Goal: Information Seeking & Learning: Understand process/instructions

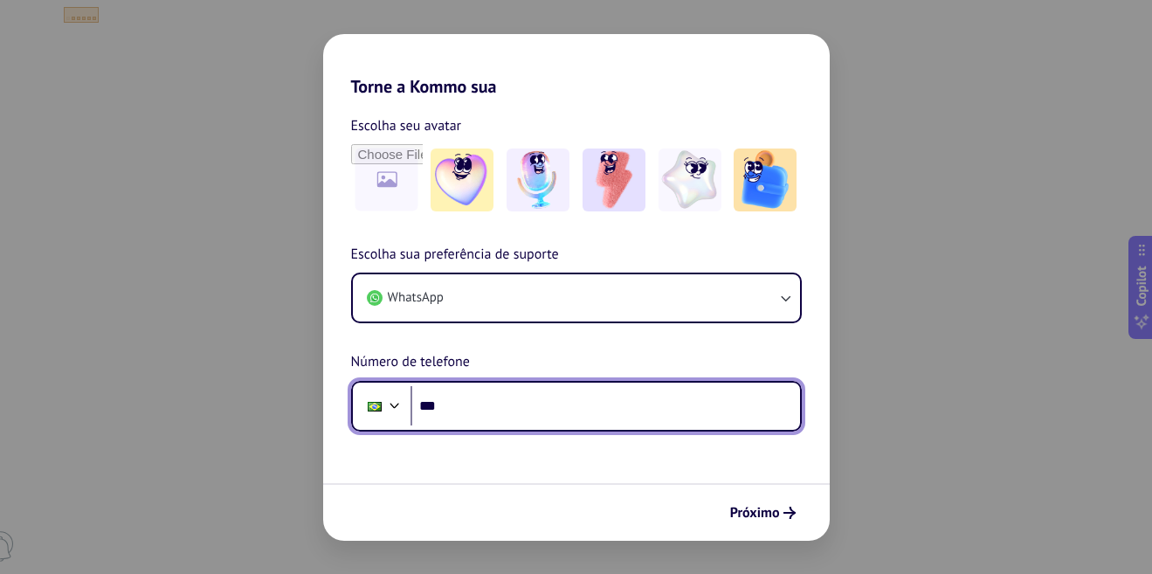
click at [461, 407] on input "***" at bounding box center [606, 406] width 390 height 40
type input "**********"
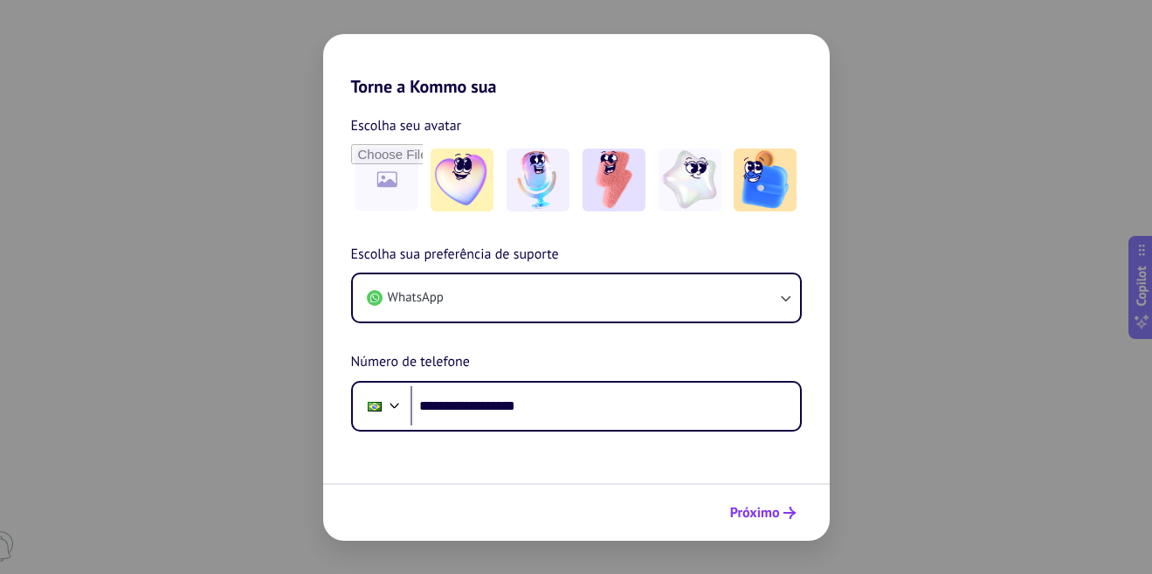
click at [779, 515] on span "Próximo" at bounding box center [755, 513] width 50 height 12
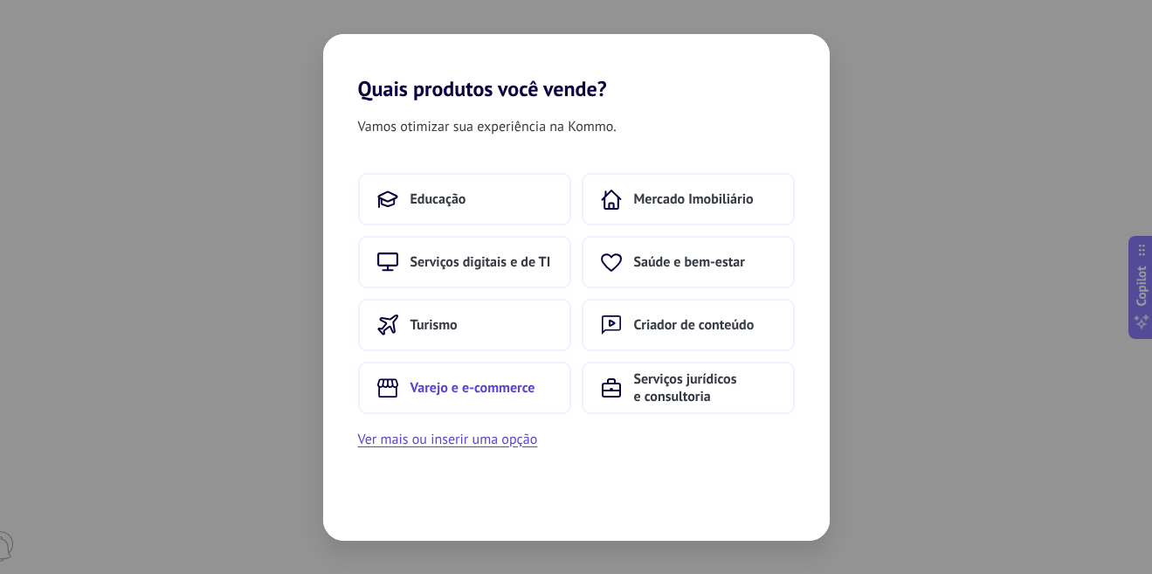
click at [476, 391] on span "Varejo e e-commerce" at bounding box center [473, 387] width 125 height 17
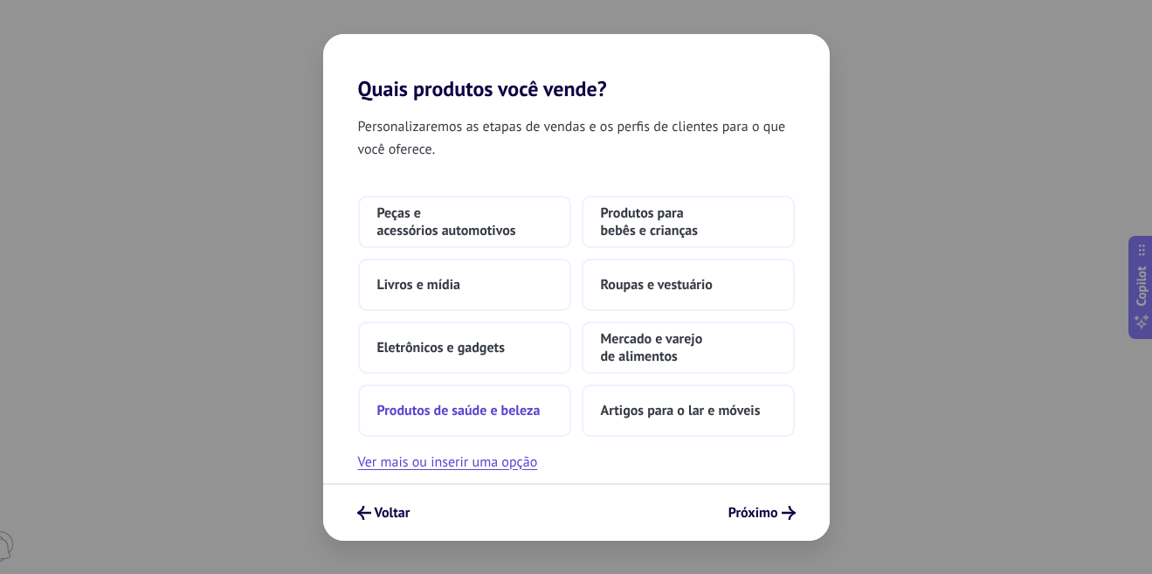
click at [459, 407] on span "Produtos de saúde e beleza" at bounding box center [458, 410] width 163 height 17
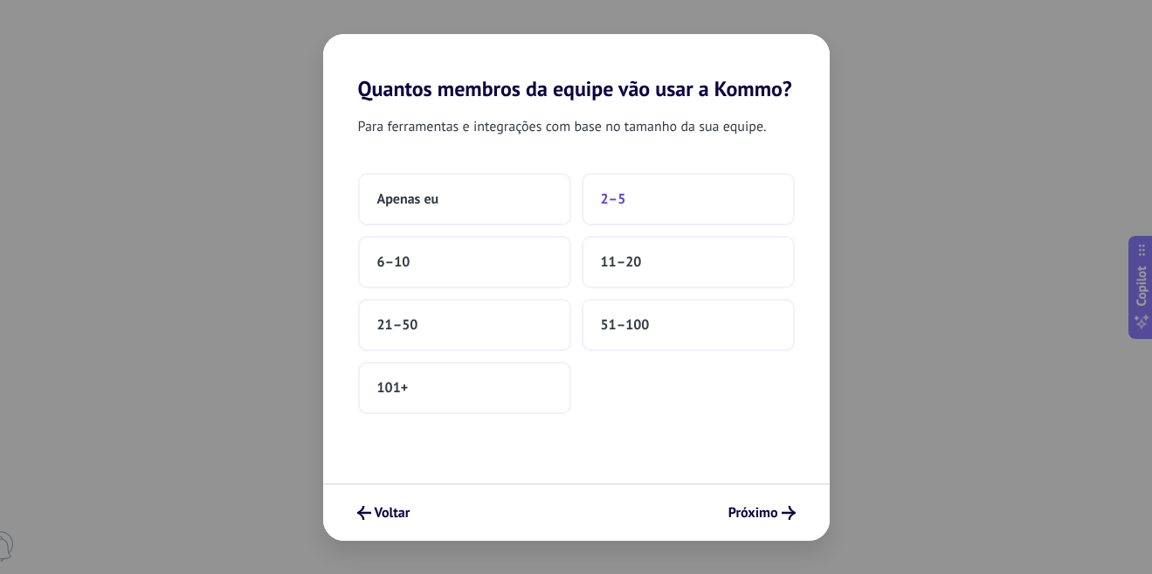
click at [640, 205] on button "2–5" at bounding box center [688, 199] width 213 height 52
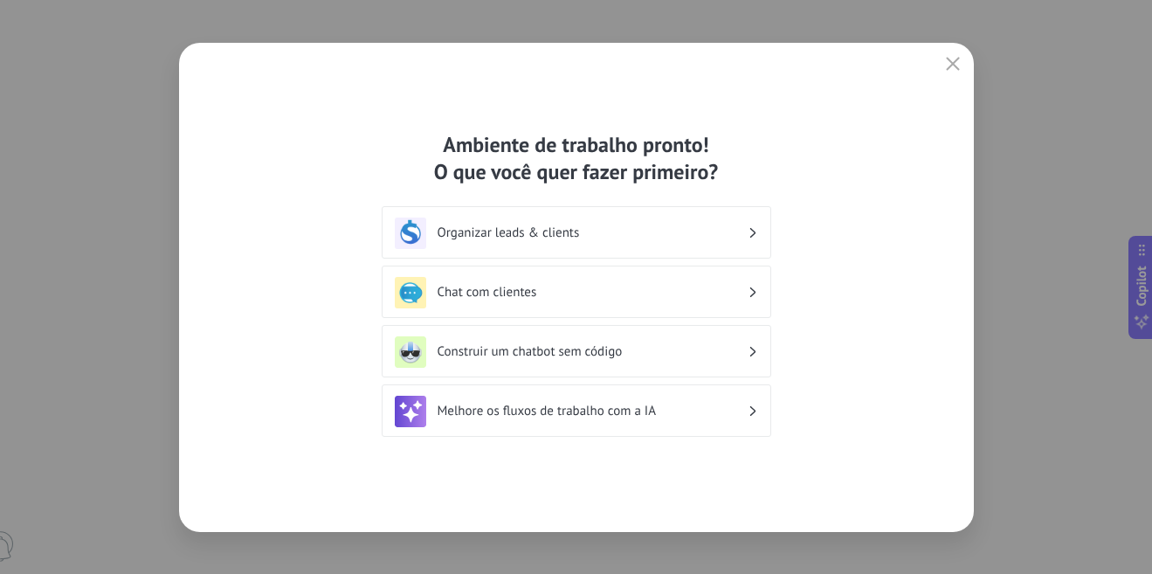
click at [748, 229] on div "Organizar leads & clients" at bounding box center [576, 233] width 363 height 31
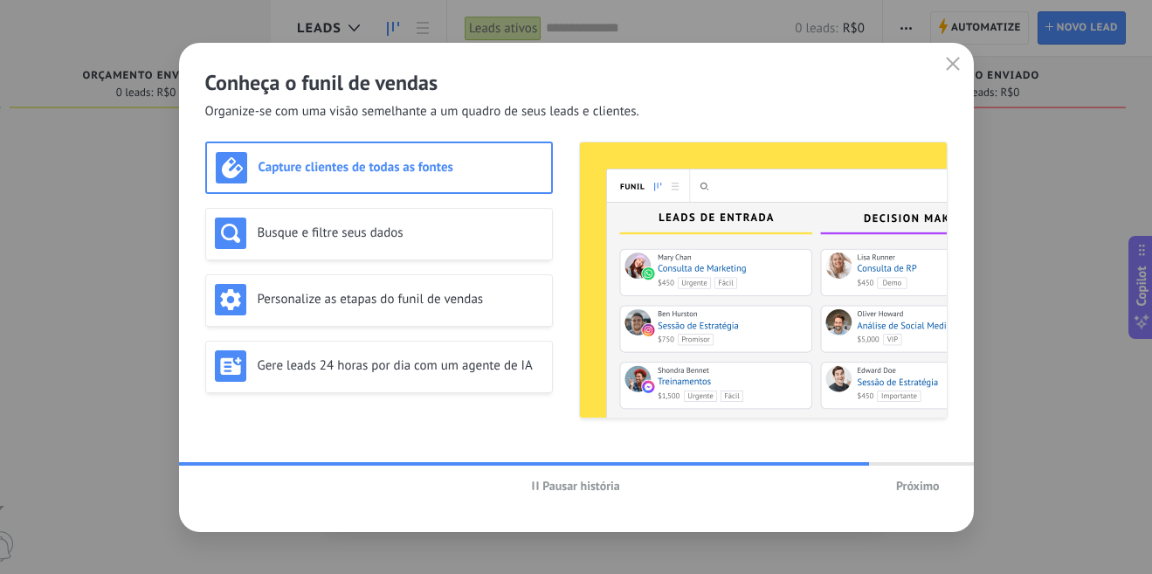
click at [416, 170] on h3 "Capture clientes de todas as fontes" at bounding box center [401, 167] width 284 height 17
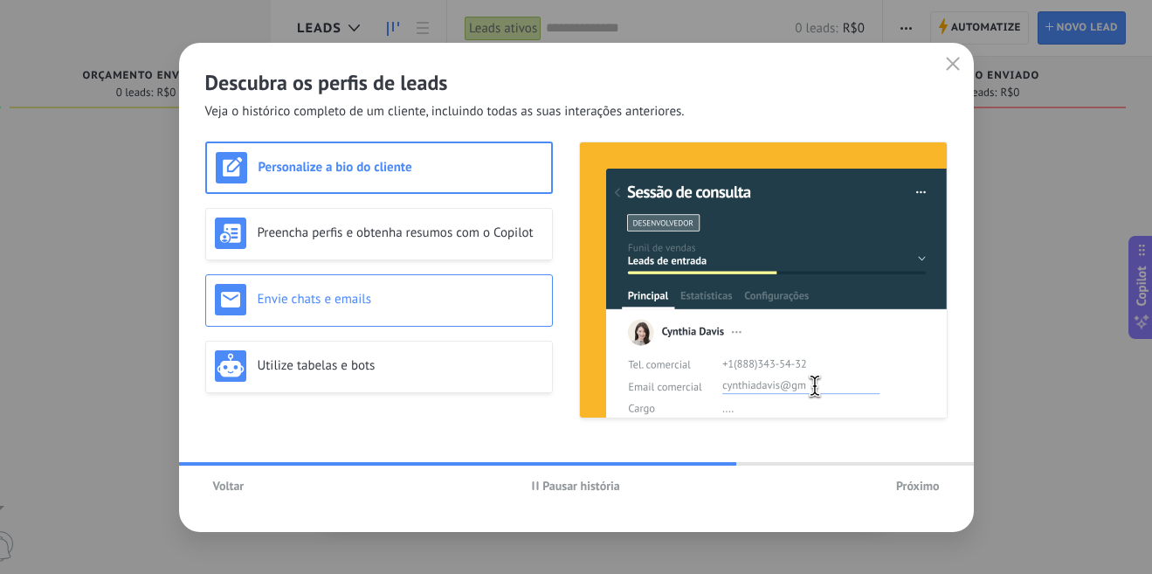
click at [373, 301] on h3 "Envie chats e emails" at bounding box center [401, 299] width 286 height 17
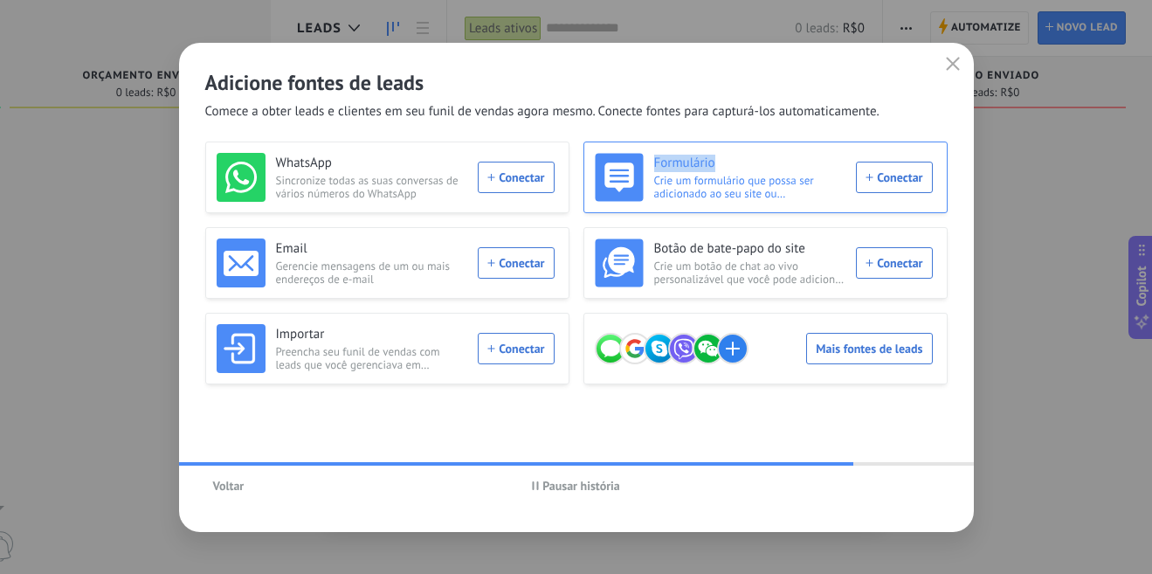
drag, startPoint x: 516, startPoint y: 184, endPoint x: 800, endPoint y: 171, distance: 284.3
click at [800, 171] on div "WhatsApp Sincronize todas as suas conversas de vários números do WhatsApp Conec…" at bounding box center [576, 263] width 743 height 243
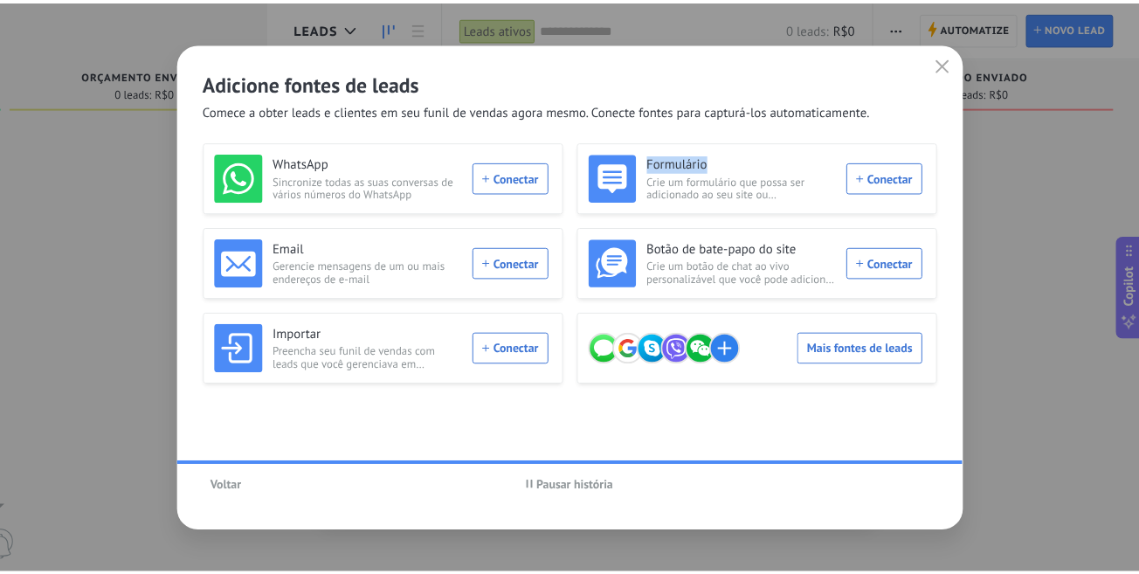
scroll to position [153, 0]
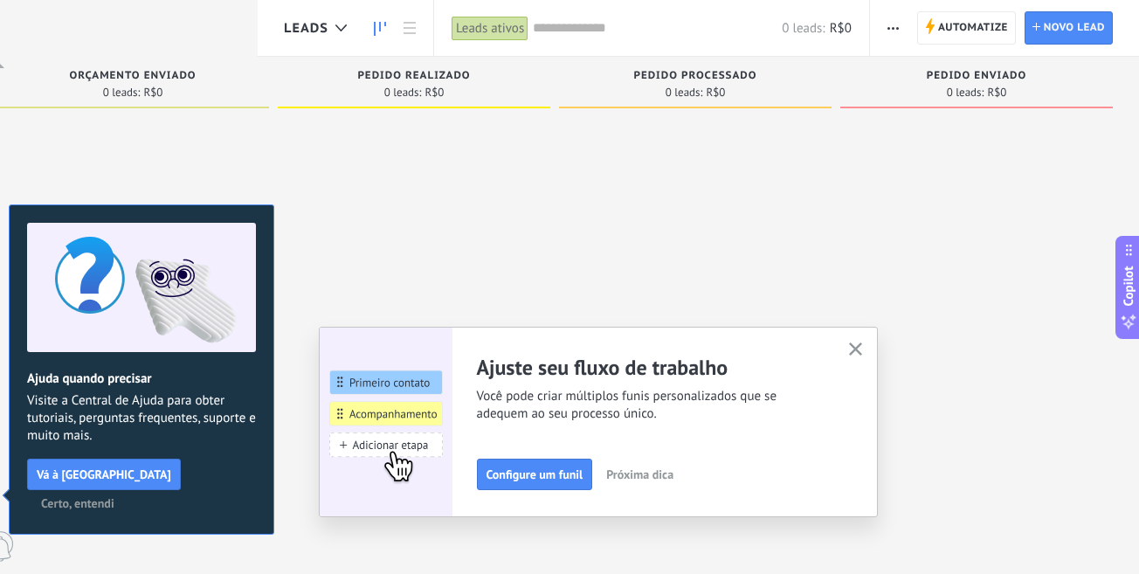
click at [671, 259] on div at bounding box center [695, 289] width 273 height 346
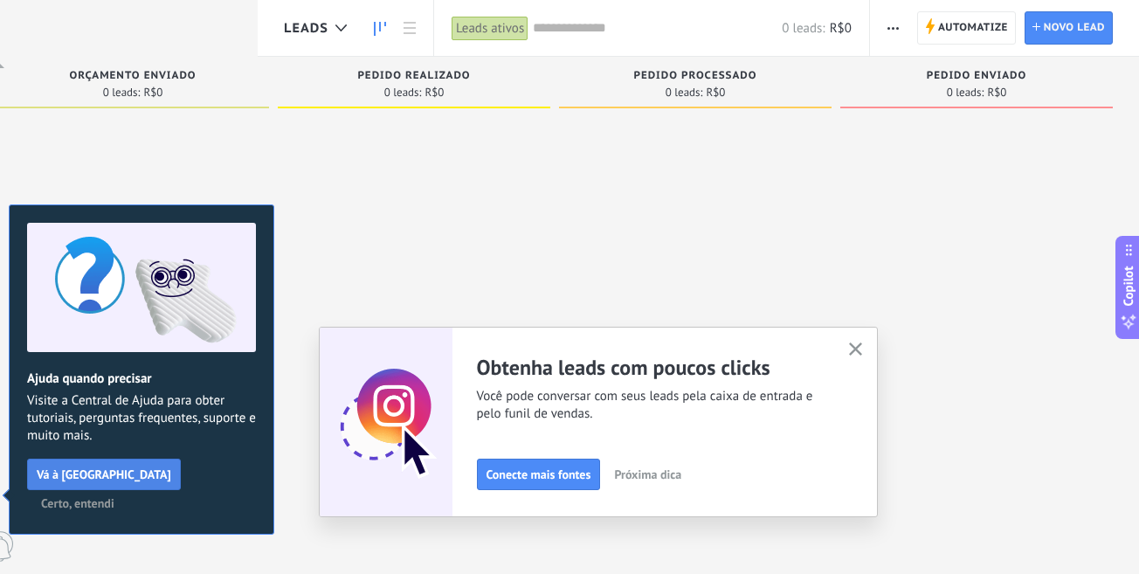
click at [108, 479] on span "Vá à [GEOGRAPHIC_DATA]" at bounding box center [104, 474] width 135 height 12
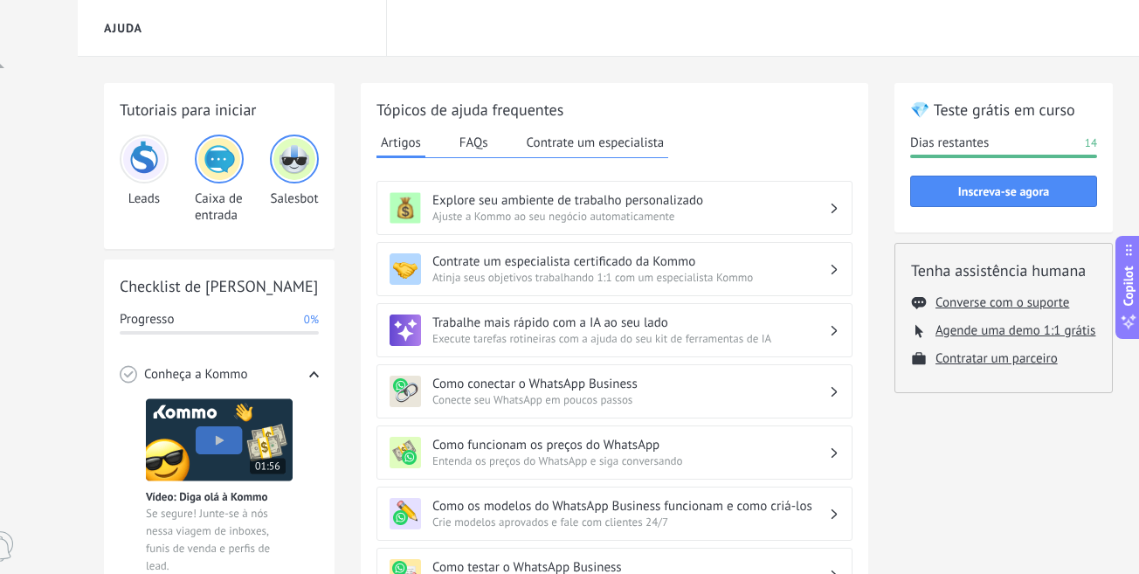
click at [674, 391] on h3 "Como conectar o WhatsApp Business" at bounding box center [630, 384] width 397 height 17
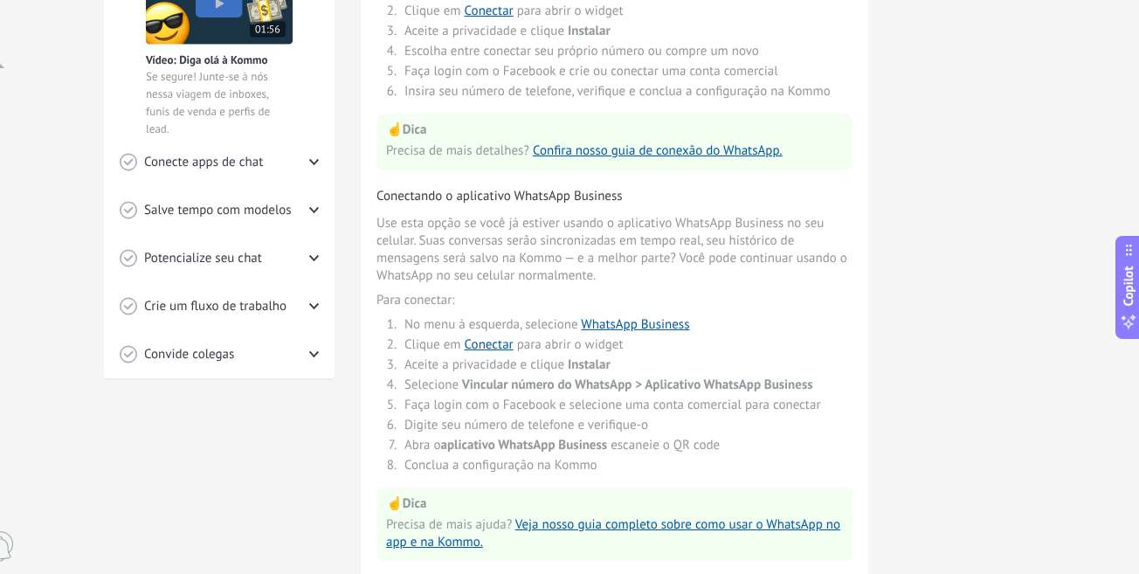
scroll to position [524, 0]
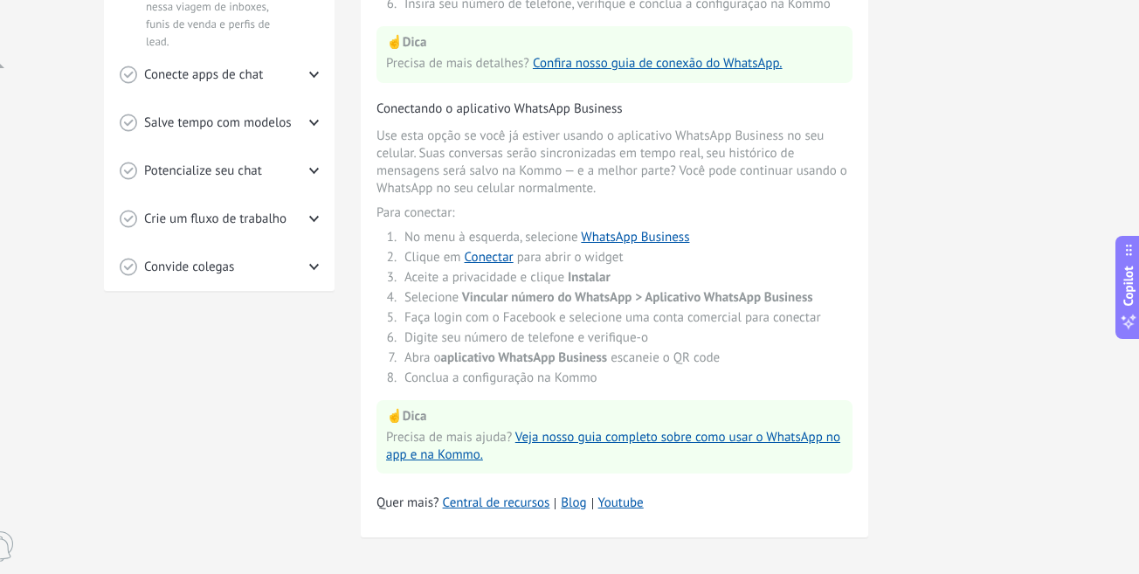
click at [1015, 216] on div "💎 Teste grátis em curso Dias restantes 14 Inscreva-se agora Tenha assistência h…" at bounding box center [1004, 59] width 218 height 1000
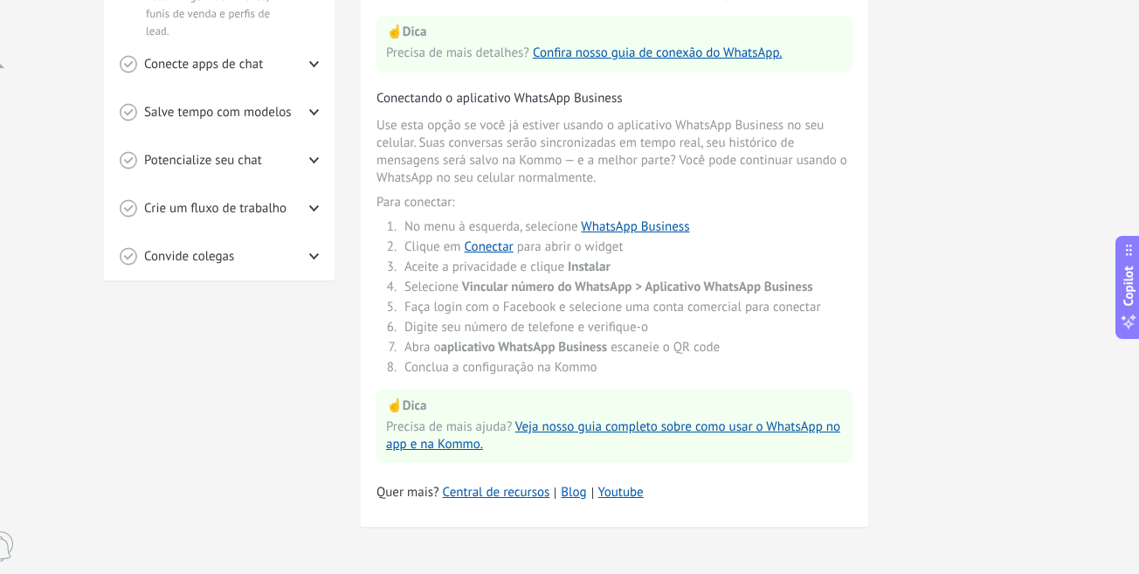
scroll to position [537, 0]
click at [668, 224] on link "WhatsApp Business" at bounding box center [635, 226] width 108 height 17
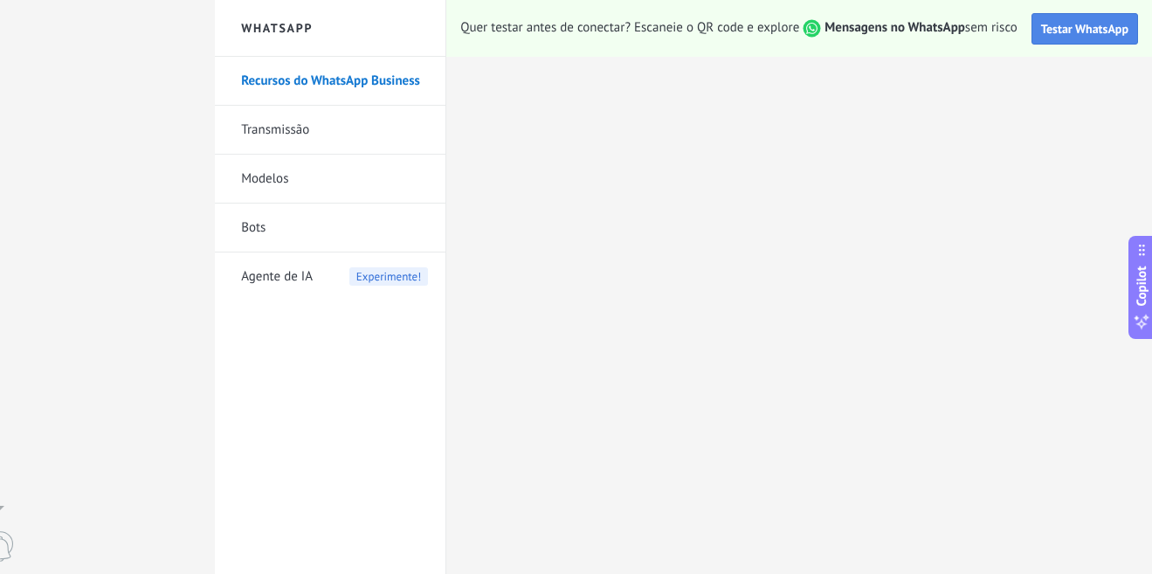
click at [1086, 24] on span "Testar WhatsApp" at bounding box center [1084, 29] width 87 height 16
click at [1091, 33] on span "Testar WhatsApp" at bounding box center [1084, 29] width 87 height 16
click at [298, 131] on link "Transmissão" at bounding box center [334, 130] width 187 height 49
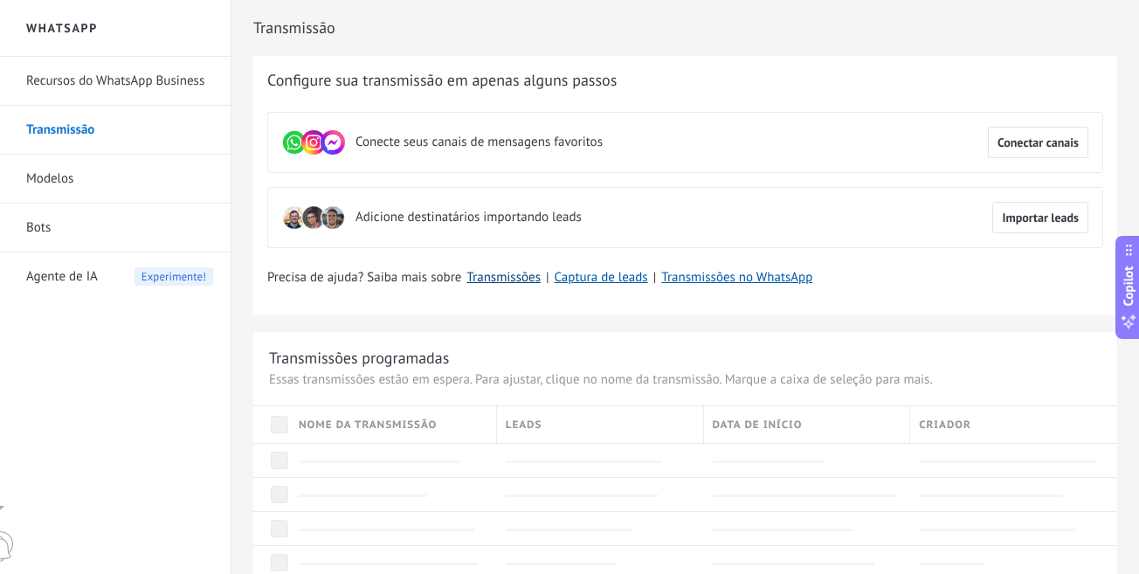
click at [505, 280] on link "Transmissões" at bounding box center [504, 277] width 74 height 17
click at [708, 276] on link "Transmissões no WhatsApp" at bounding box center [736, 277] width 151 height 17
